Goal: Task Accomplishment & Management: Use online tool/utility

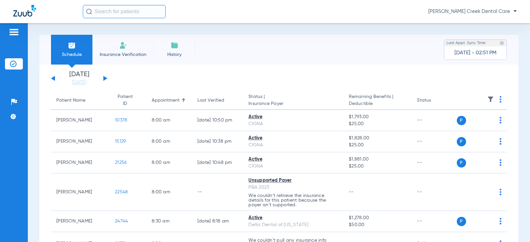
click at [113, 53] on span "Insurance Verification" at bounding box center [122, 54] width 51 height 7
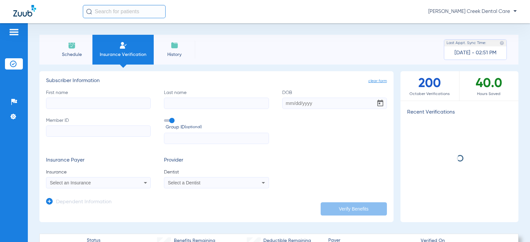
click at [89, 102] on input "First name" at bounding box center [98, 103] width 105 height 11
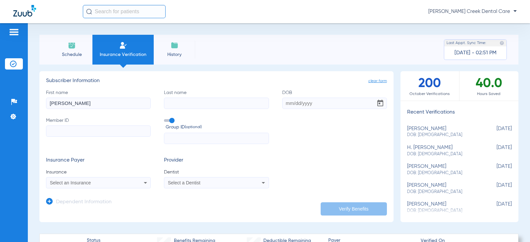
type input "[PERSON_NAME]"
type input "Hunter"
type input "[DATE]"
click at [86, 129] on input "Member ID" at bounding box center [98, 131] width 105 height 11
click at [57, 131] on input "Member ID Required" at bounding box center [98, 131] width 105 height 11
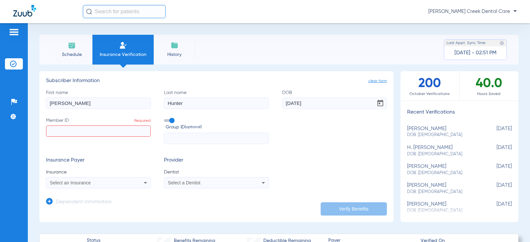
paste input "102162014300"
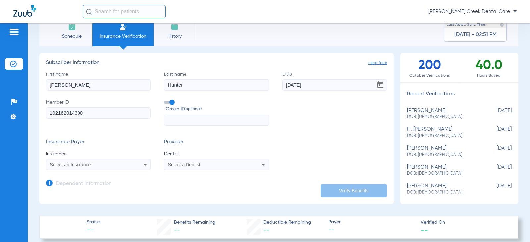
scroll to position [33, 0]
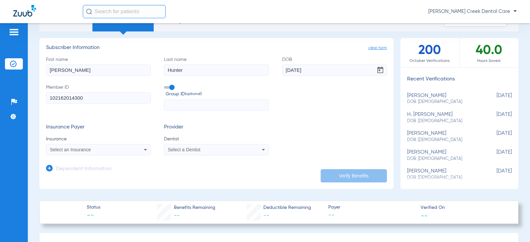
type input "102162014300"
click at [145, 151] on icon at bounding box center [146, 150] width 8 height 8
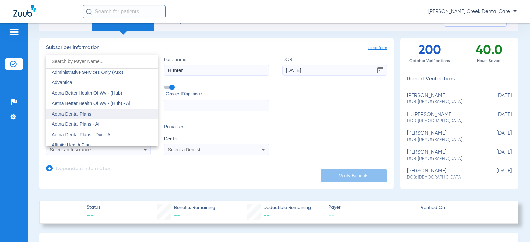
click at [84, 112] on span "Aetna Dental Plans" at bounding box center [72, 113] width 40 height 5
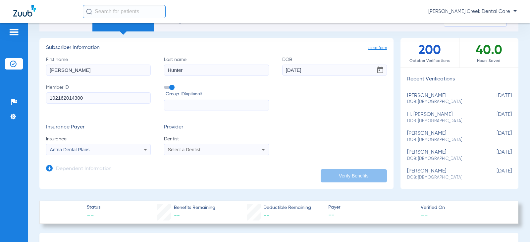
click at [220, 150] on div "Select a Dentist" at bounding box center [207, 150] width 78 height 5
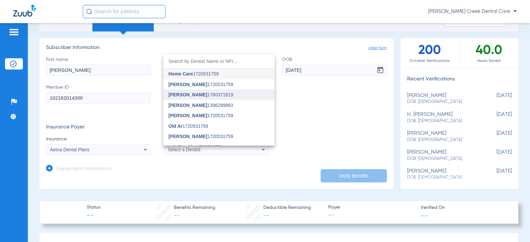
click at [208, 96] on span "[PERSON_NAME] 1760371819" at bounding box center [201, 94] width 65 height 5
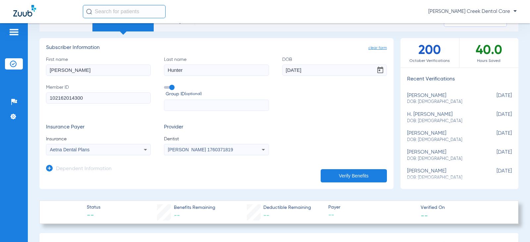
click at [339, 172] on button "Verify Benefits" at bounding box center [354, 175] width 66 height 13
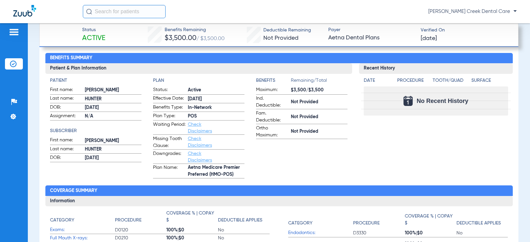
scroll to position [259, 0]
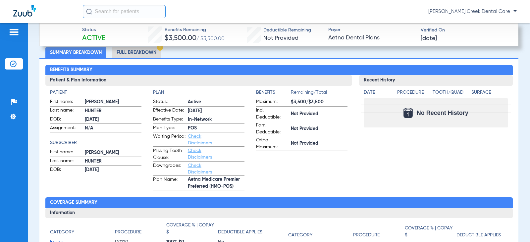
click at [193, 138] on link "Check Disclaimers" at bounding box center [200, 139] width 24 height 11
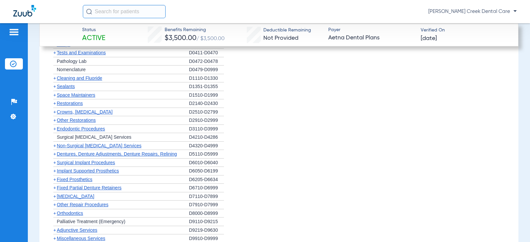
scroll to position [677, 0]
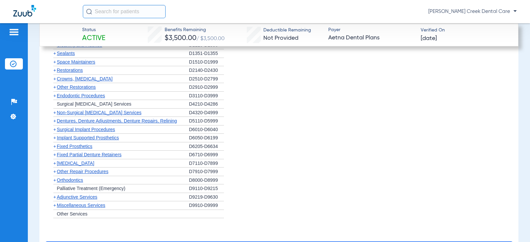
click at [55, 153] on span "+" at bounding box center [54, 154] width 3 height 5
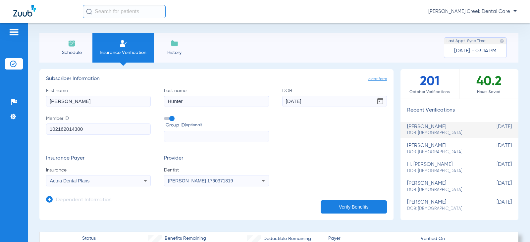
scroll to position [0, 0]
